Goal: Task Accomplishment & Management: Manage account settings

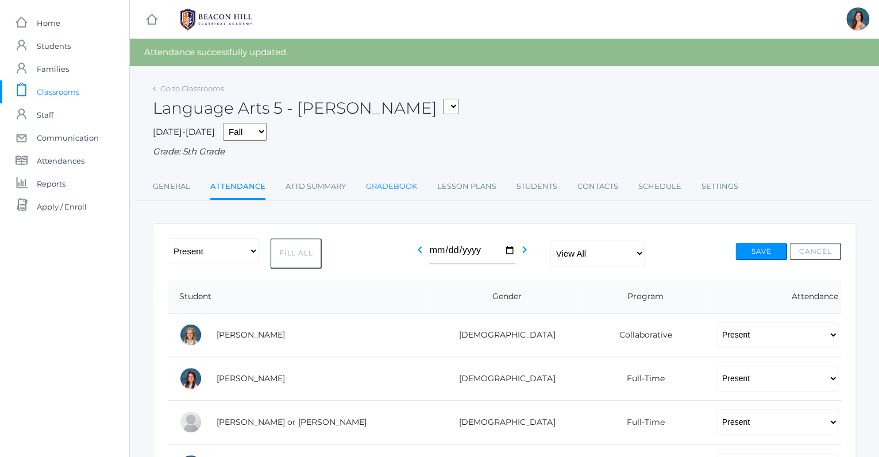
click at [390, 184] on link "Gradebook" at bounding box center [391, 186] width 51 height 23
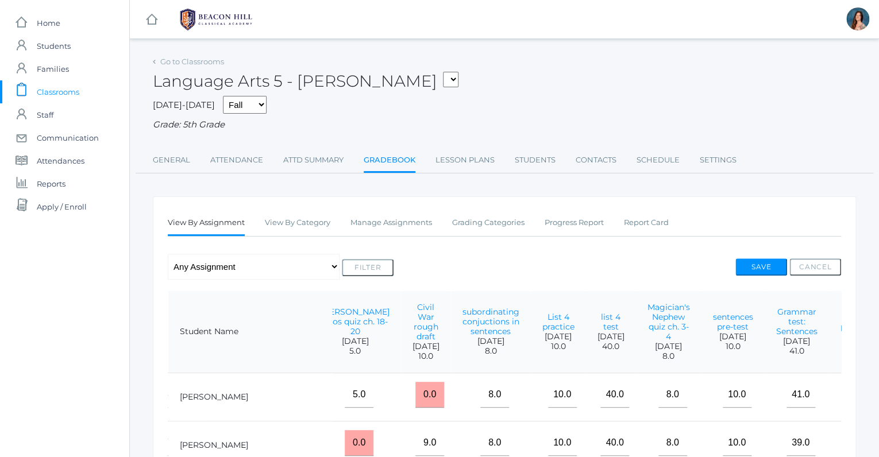
click at [443, 72] on select "05ART - Art 5 [PERSON_NAME] 05CITIZEN - Citizenship and Stewardship 5 [PERSON_N…" at bounding box center [451, 80] width 16 height 16
select select "1966"
click option "05SOCS - Social Studies 5 [PERSON_NAME]" at bounding box center [0, 0] width 0 height 0
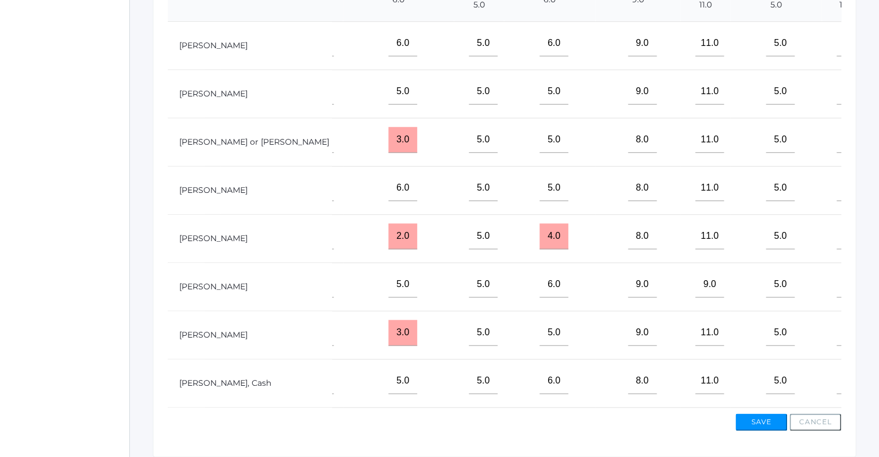
scroll to position [341, 0]
click at [837, 201] on input"] "text" at bounding box center [851, 189] width 29 height 26
type input"] "8"
type input"] "10"
click at [837, 105] on input"] "text" at bounding box center [851, 92] width 29 height 26
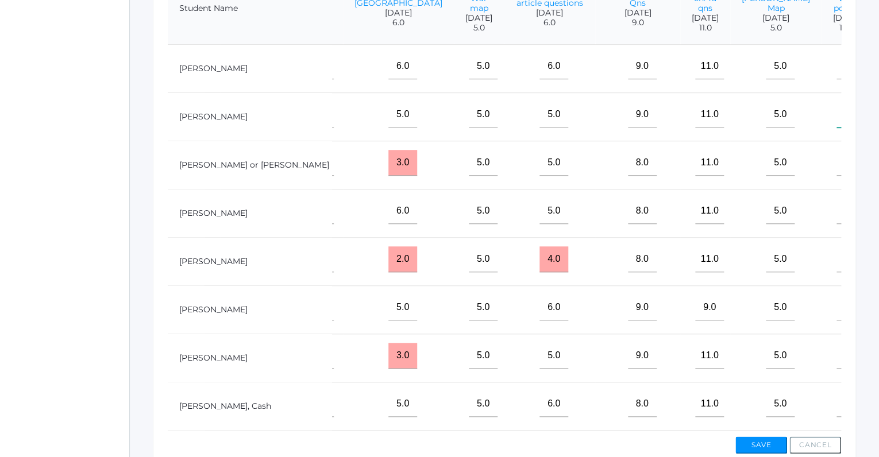
scroll to position [302, 0]
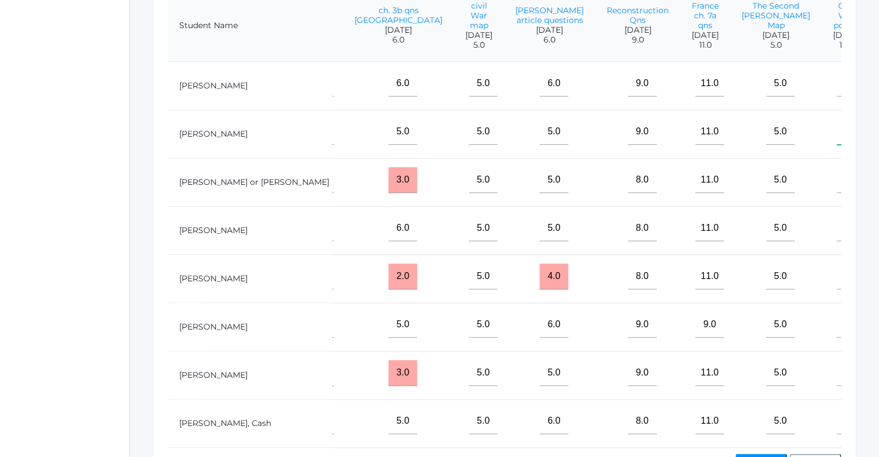
type input"] "10"
click at [837, 93] on input"] "text" at bounding box center [851, 84] width 29 height 26
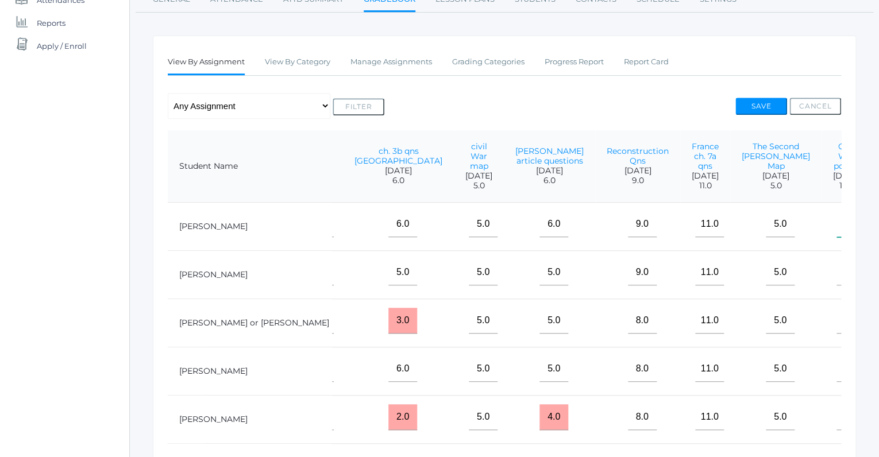
scroll to position [140, 0]
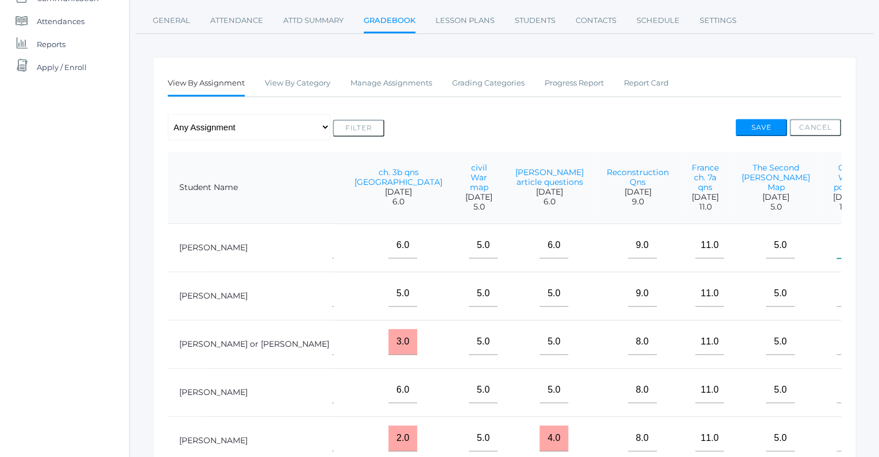
type input"] "9"
click at [751, 119] on button "Save" at bounding box center [761, 127] width 52 height 17
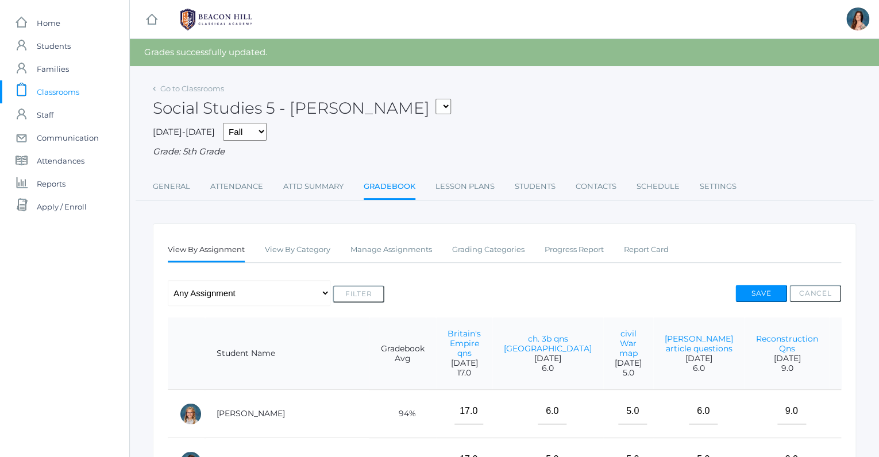
select select "1967"
click option "05LA - Language Arts 5 [PERSON_NAME]" at bounding box center [0, 0] width 0 height 0
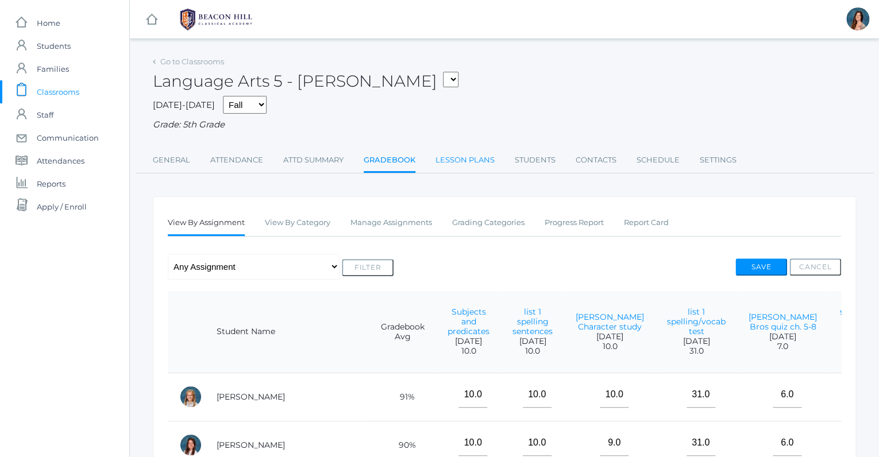
click at [457, 157] on link "Lesson Plans" at bounding box center [465, 160] width 59 height 23
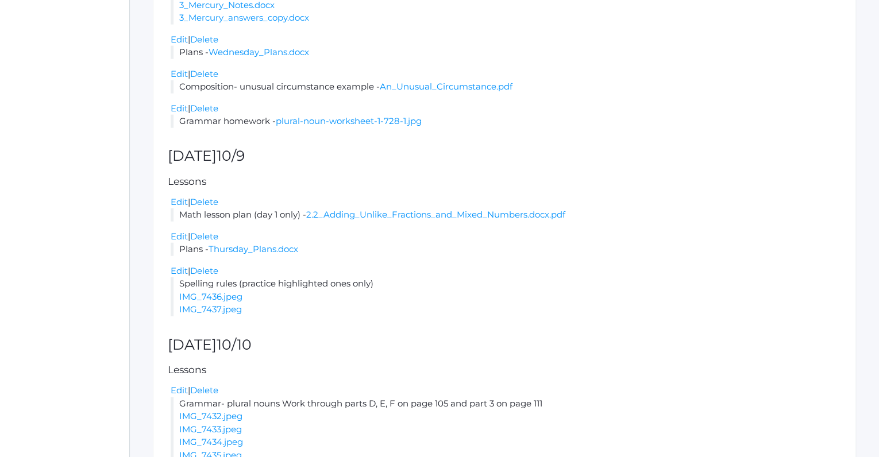
scroll to position [1204, 0]
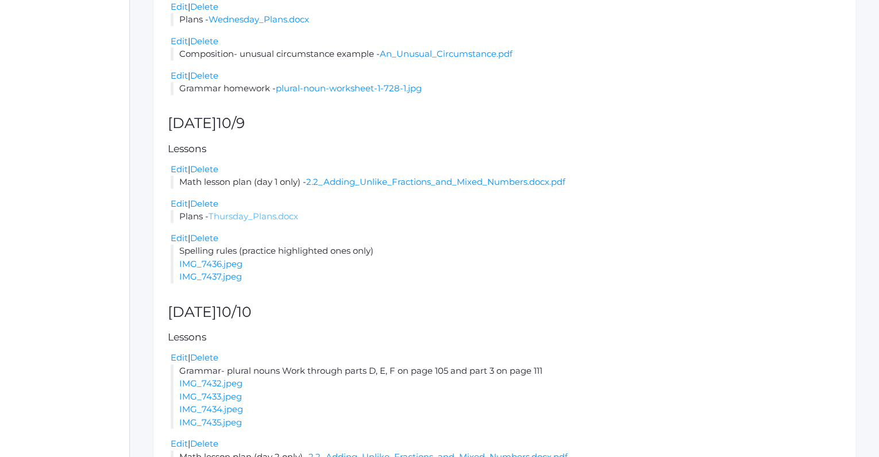
click at [277, 222] on link "Thursday_Plans.docx" at bounding box center [254, 216] width 90 height 11
